Goal: Task Accomplishment & Management: Manage account settings

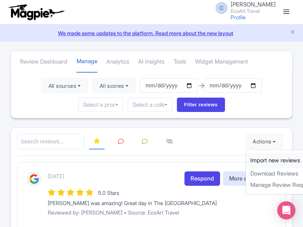
click at [256, 160] on link "Import new reviews" at bounding box center [290, 160] width 89 height 15
